Goal: Find specific page/section: Find specific page/section

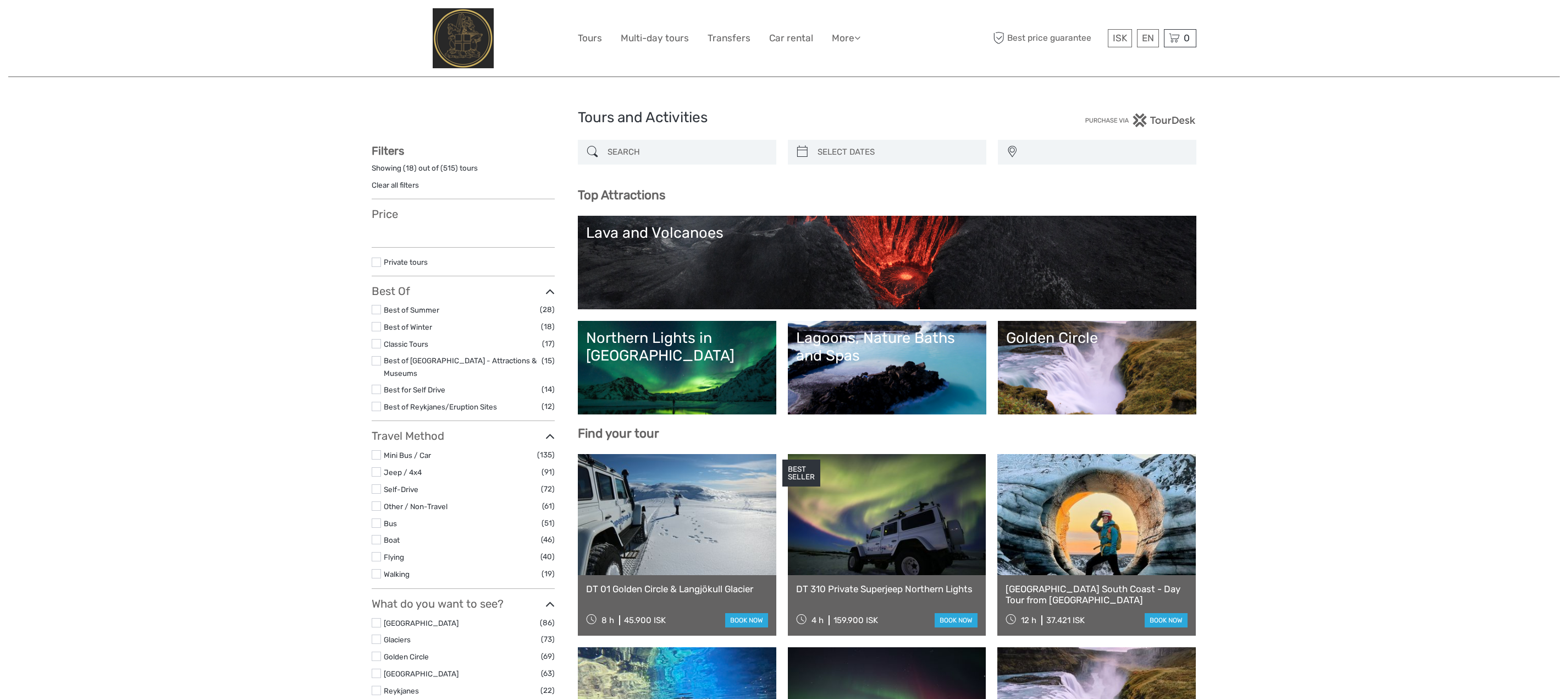
click at [457, 38] on img at bounding box center [463, 38] width 61 height 60
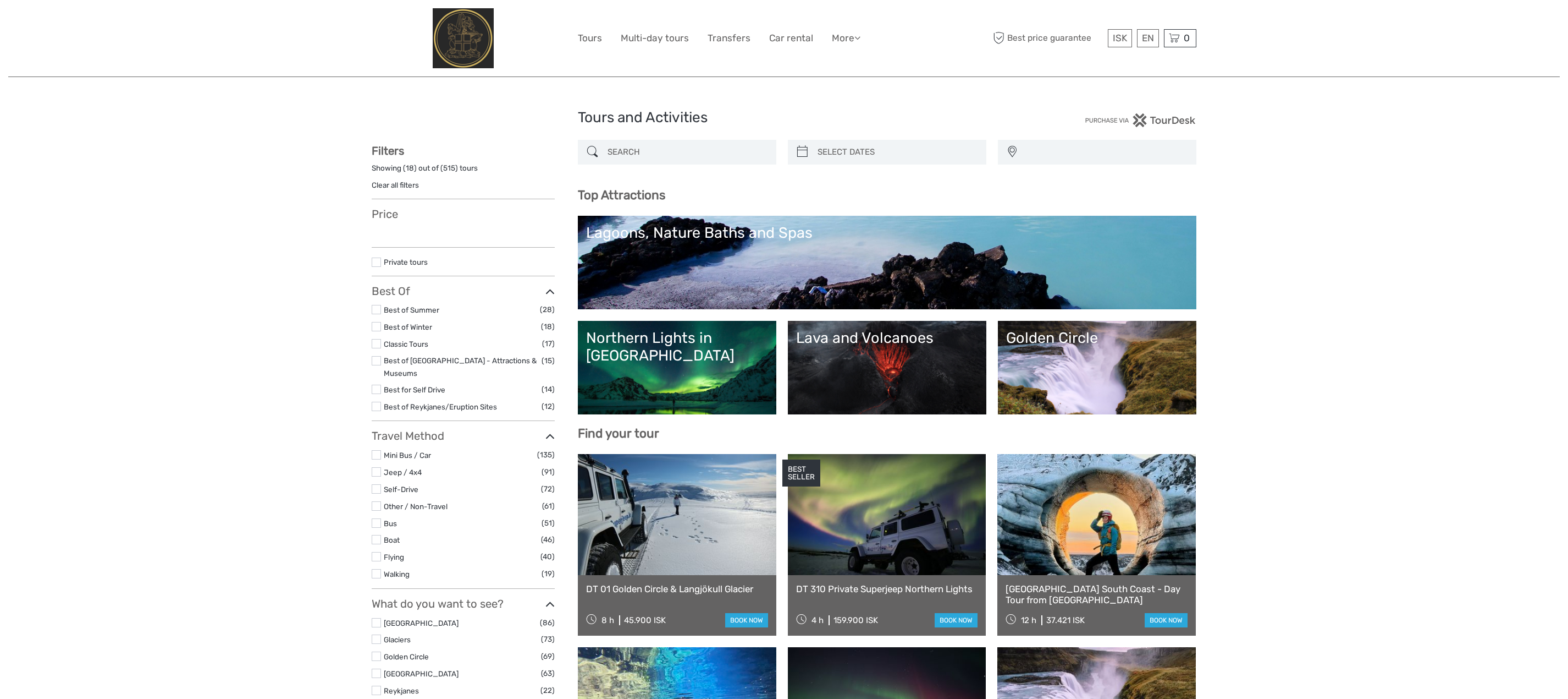
select select
click at [457, 38] on img at bounding box center [463, 38] width 61 height 60
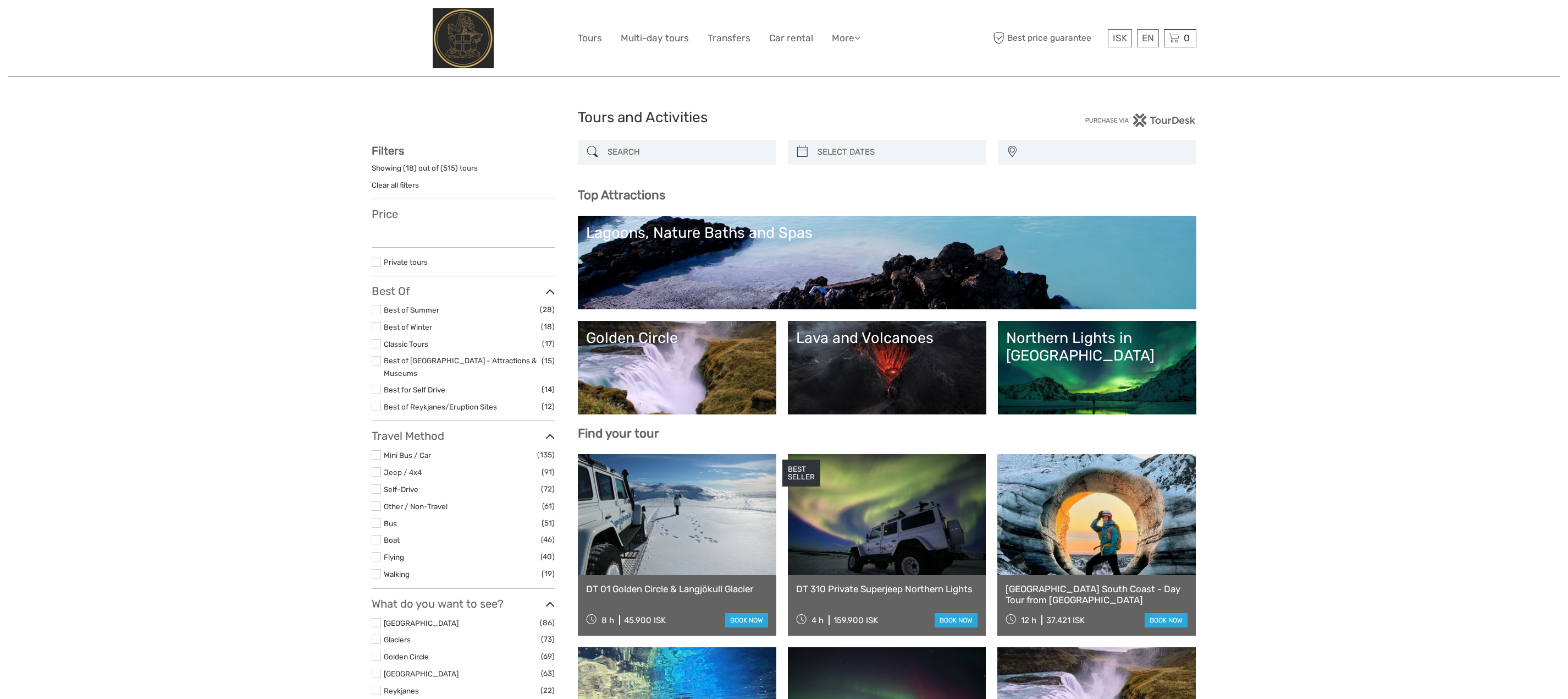
select select
